Goal: Information Seeking & Learning: Learn about a topic

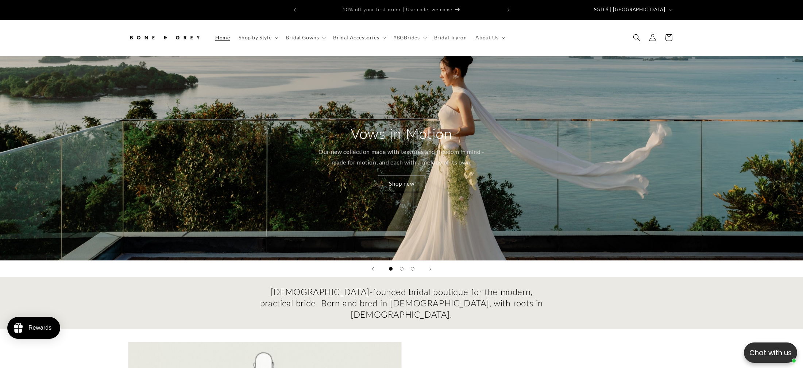
click at [312, 34] on span "Bridal Gowns" at bounding box center [302, 37] width 33 height 7
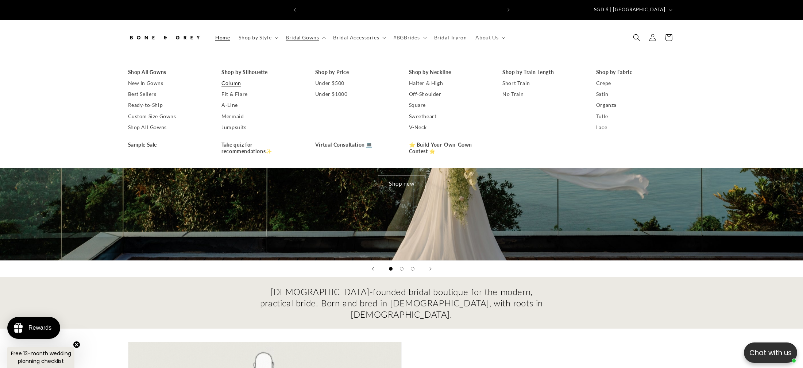
scroll to position [0, 402]
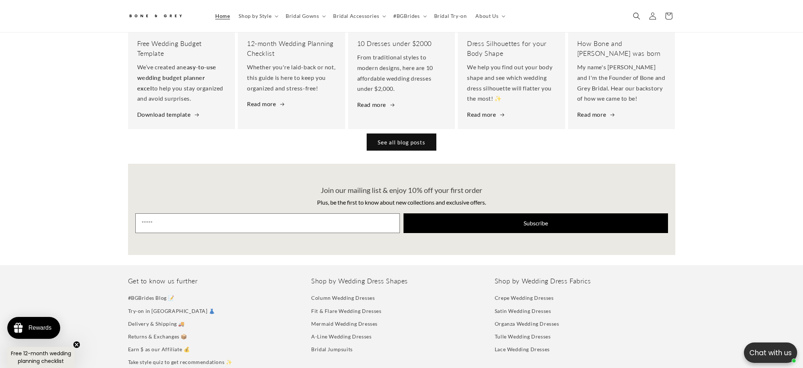
scroll to position [0, 201]
click at [166, 305] on link "Try-on in [GEOGRAPHIC_DATA] 👗" at bounding box center [171, 311] width 87 height 13
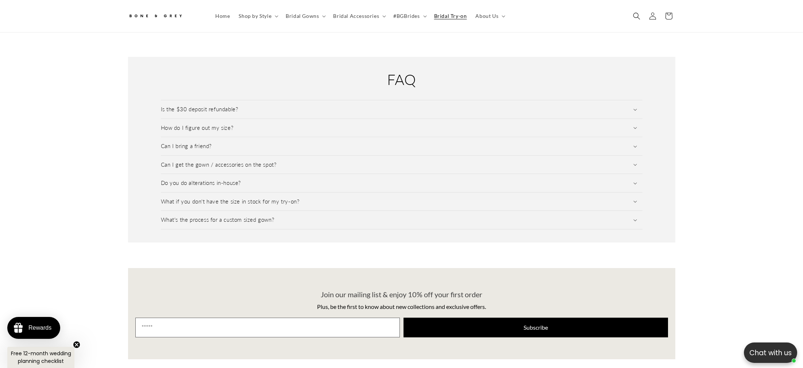
scroll to position [1036, 0]
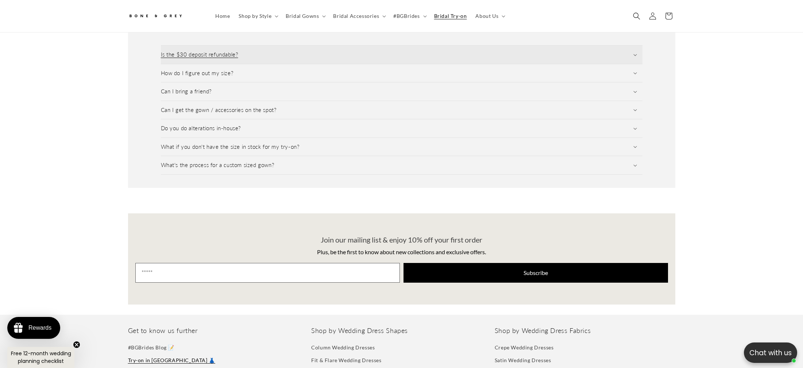
click at [249, 50] on summary "Is the $30 deposit refundable?" at bounding box center [402, 55] width 482 height 18
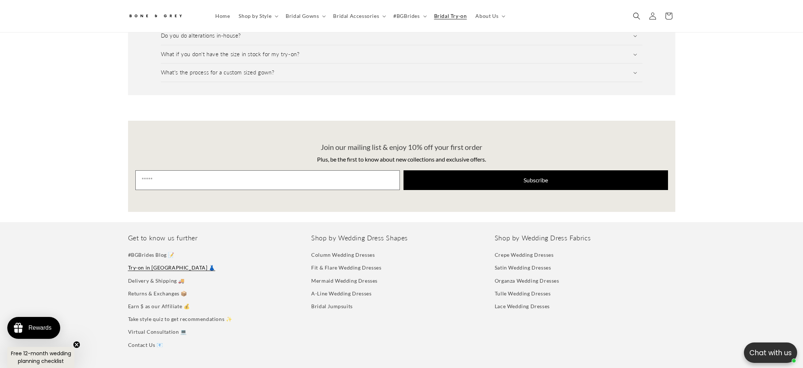
scroll to position [1200, 0]
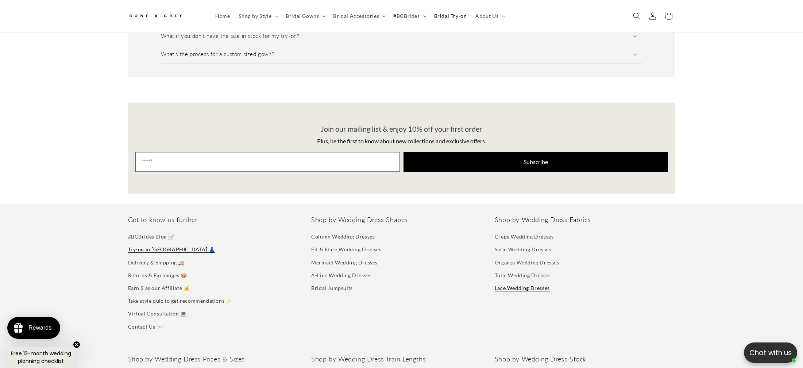
click at [500, 282] on link "Lace Wedding Dresses" at bounding box center [522, 288] width 55 height 13
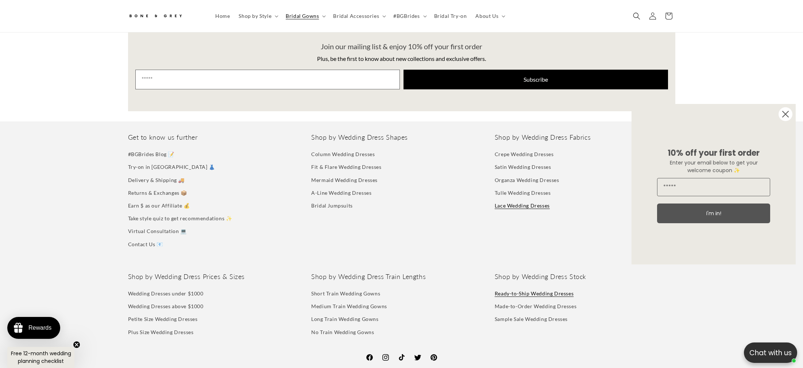
scroll to position [0, 201]
click at [548, 314] on link "Sample Sale Wedding Dresses" at bounding box center [531, 319] width 73 height 13
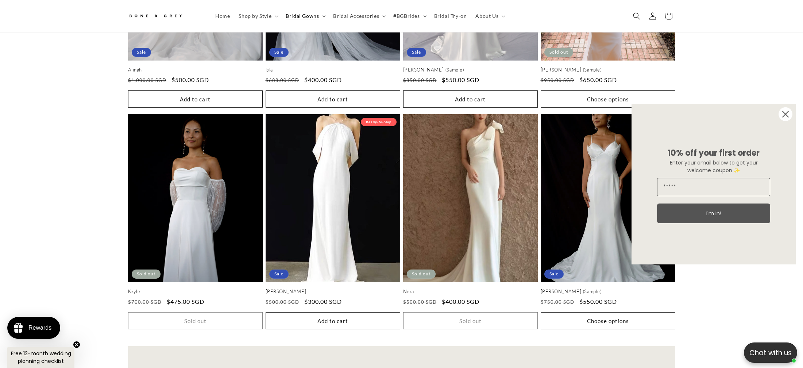
scroll to position [0, 402]
click at [781, 117] on circle "Close dialog" at bounding box center [786, 114] width 14 height 14
